Goal: Entertainment & Leisure: Consume media (video, audio)

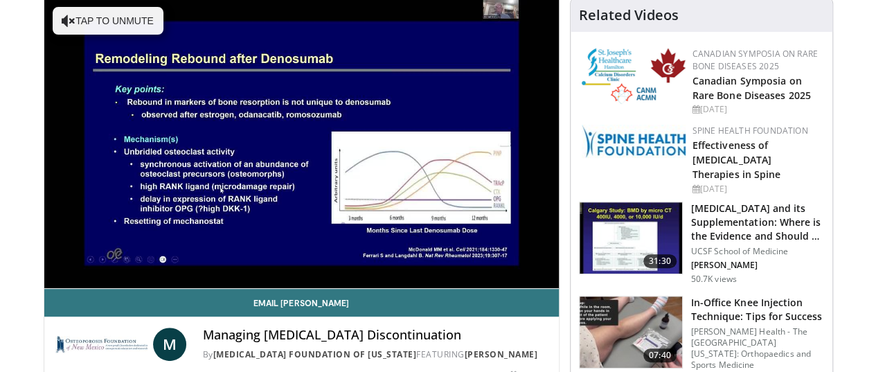
scroll to position [130, 0]
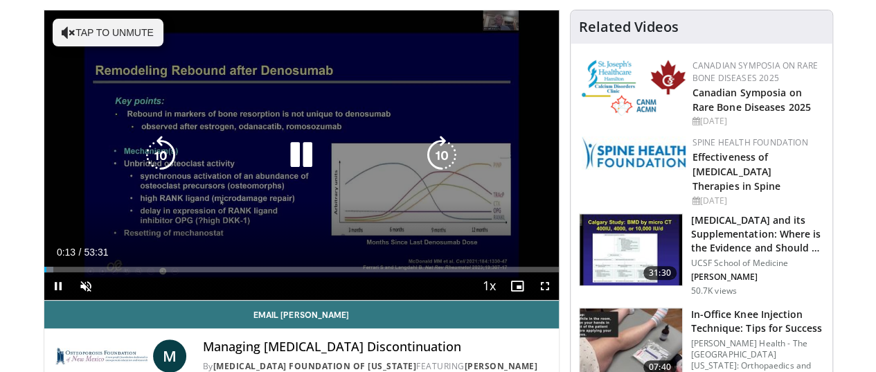
click at [62, 35] on icon "Video Player" at bounding box center [69, 33] width 14 height 14
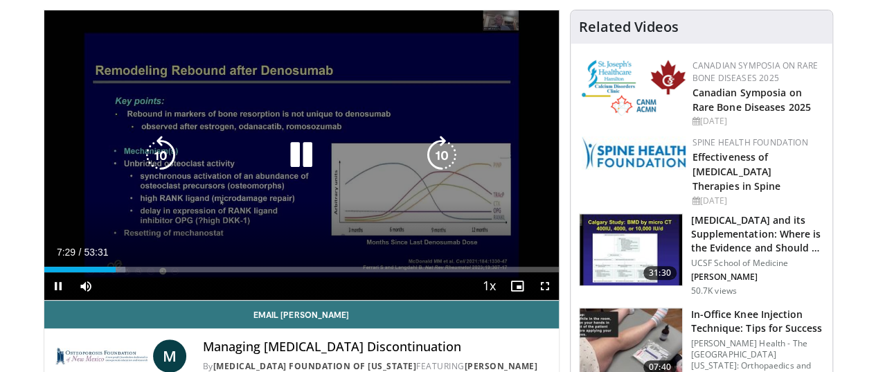
click at [286, 160] on icon "Video Player" at bounding box center [301, 155] width 39 height 39
click at [289, 171] on icon "Video Player" at bounding box center [301, 155] width 39 height 39
click at [551, 127] on div "10 seconds Tap to unmute" at bounding box center [301, 154] width 514 height 289
click at [282, 170] on icon "Video Player" at bounding box center [301, 155] width 39 height 39
click at [366, 262] on div "10 seconds Tap to unmute" at bounding box center [301, 154] width 514 height 289
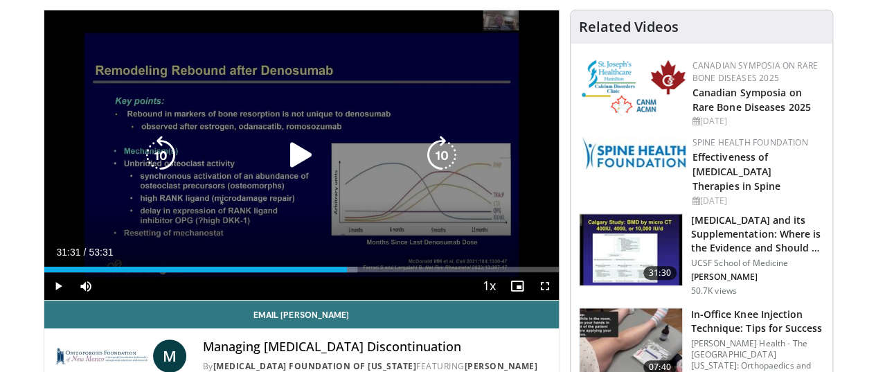
click at [292, 170] on icon "Video Player" at bounding box center [301, 155] width 39 height 39
